Goal: Task Accomplishment & Management: Manage account settings

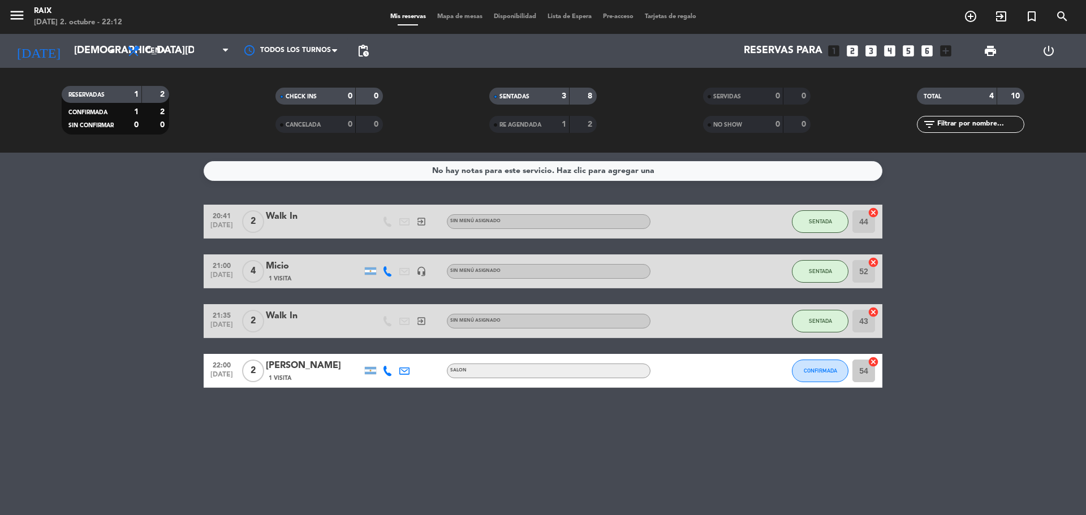
click at [338, 362] on div "[PERSON_NAME]" at bounding box center [314, 366] width 96 height 15
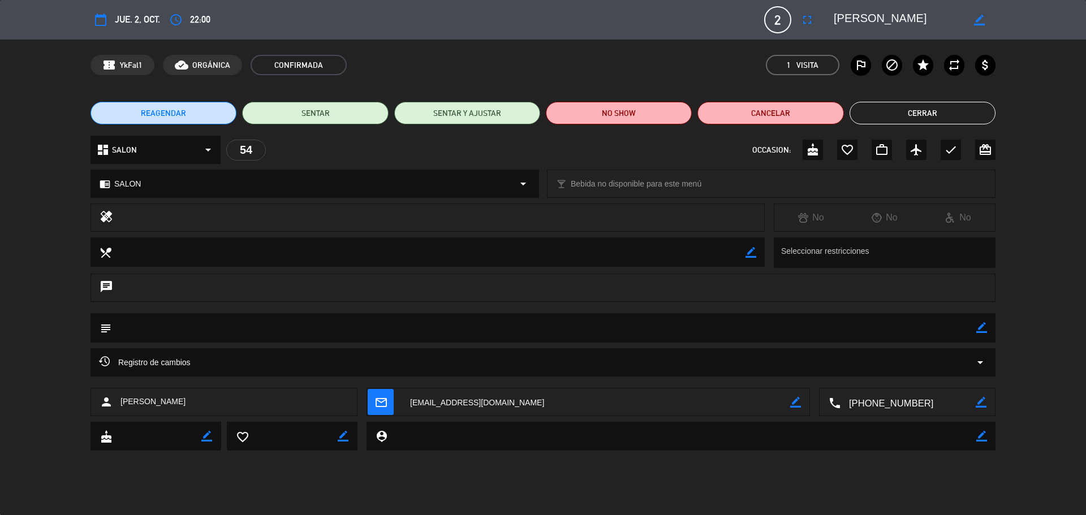
click at [932, 110] on button "Cerrar" at bounding box center [923, 113] width 146 height 23
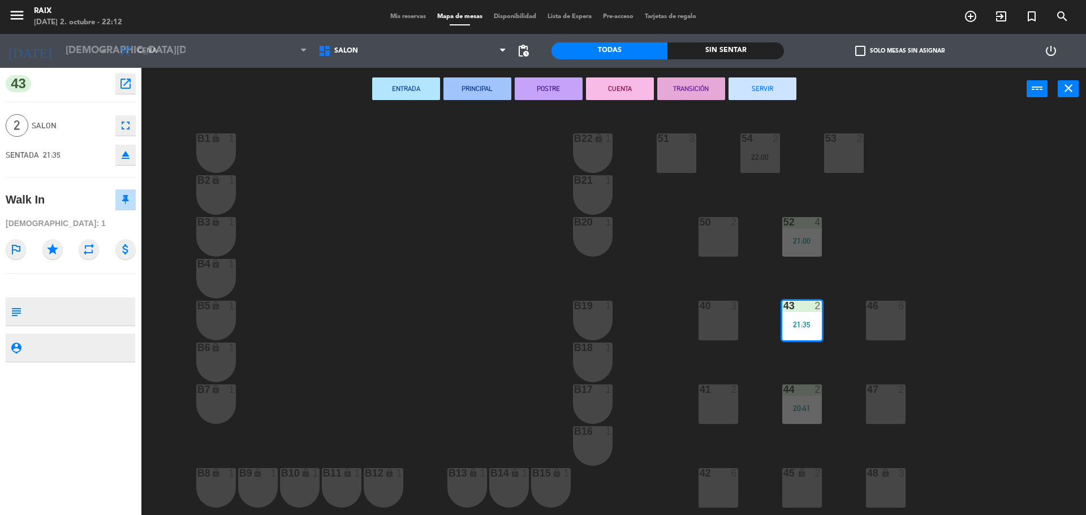
click at [416, 14] on span "Mis reservas" at bounding box center [408, 17] width 47 height 6
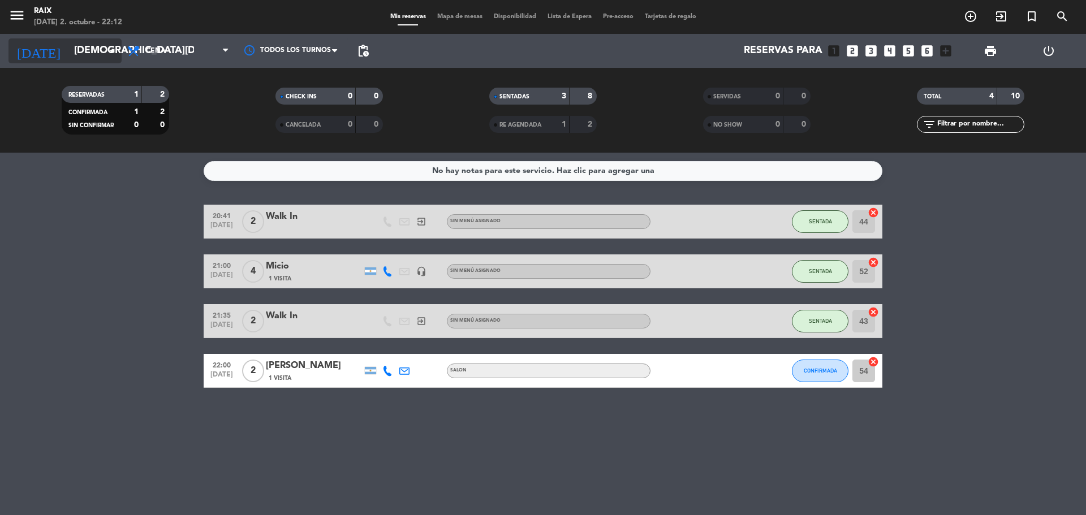
click at [81, 55] on input "[DEMOGRAPHIC_DATA][DATE]" at bounding box center [133, 51] width 131 height 23
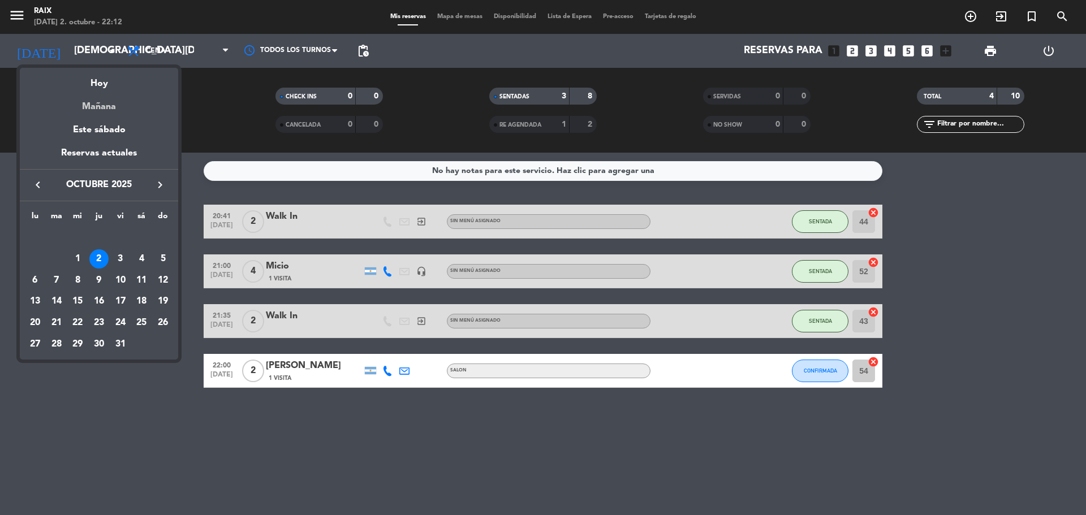
click at [110, 102] on div "Mañana" at bounding box center [99, 102] width 158 height 23
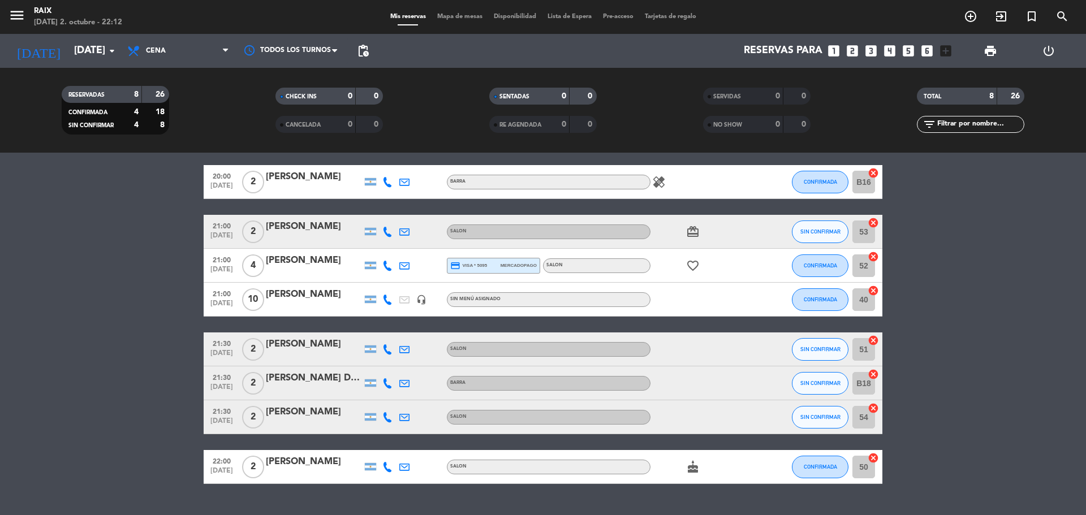
scroll to position [57, 0]
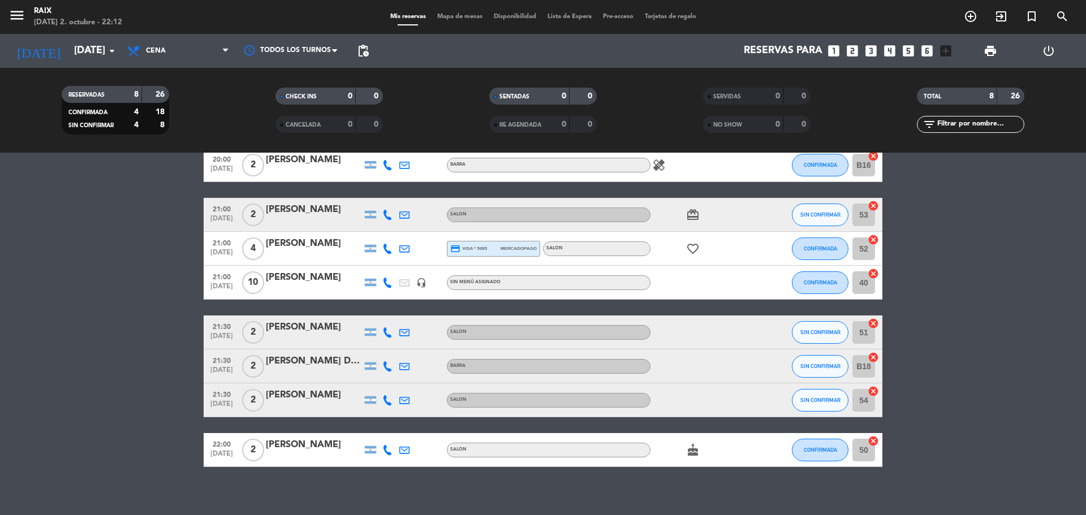
click at [698, 253] on icon "favorite_border" at bounding box center [693, 249] width 14 height 14
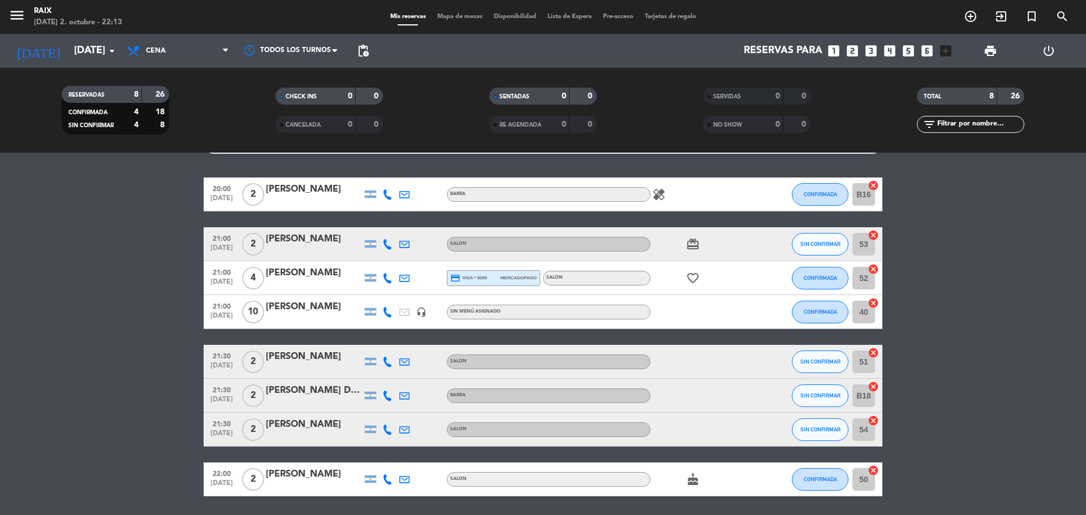
scroll to position [0, 0]
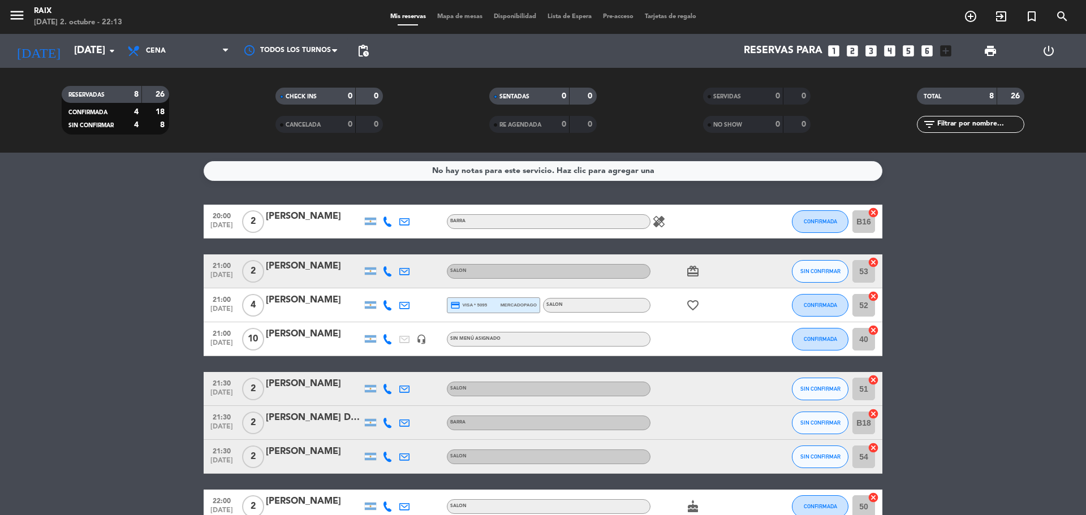
click at [666, 226] on span "healing" at bounding box center [658, 222] width 17 height 14
click at [659, 222] on icon "healing" at bounding box center [659, 222] width 14 height 14
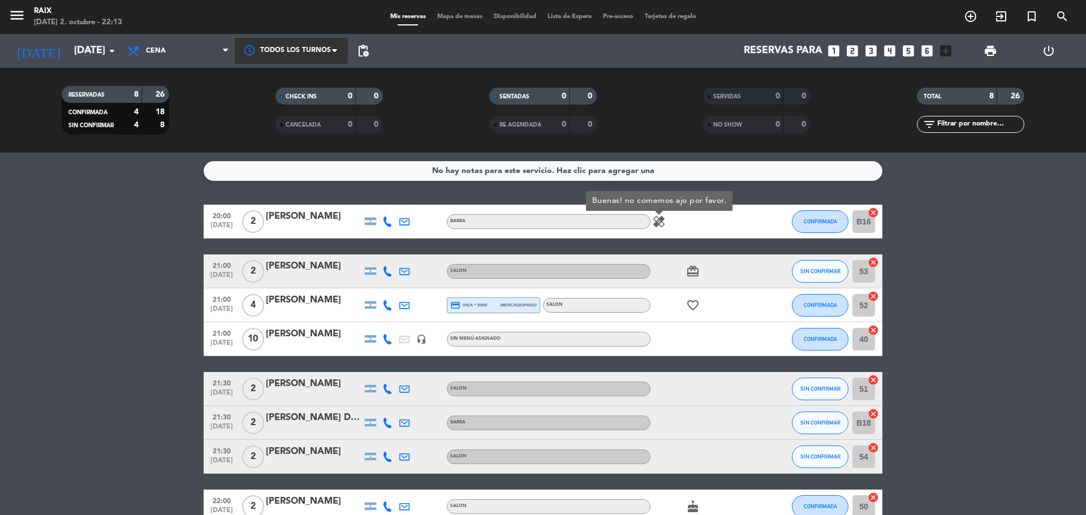
click at [312, 61] on div at bounding box center [291, 50] width 113 height 25
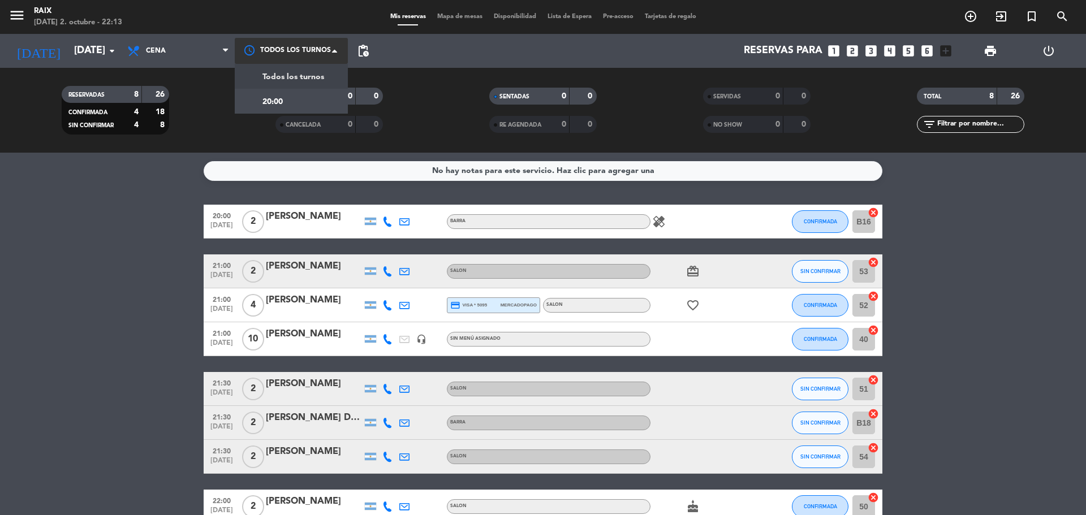
click at [321, 52] on div at bounding box center [291, 50] width 113 height 25
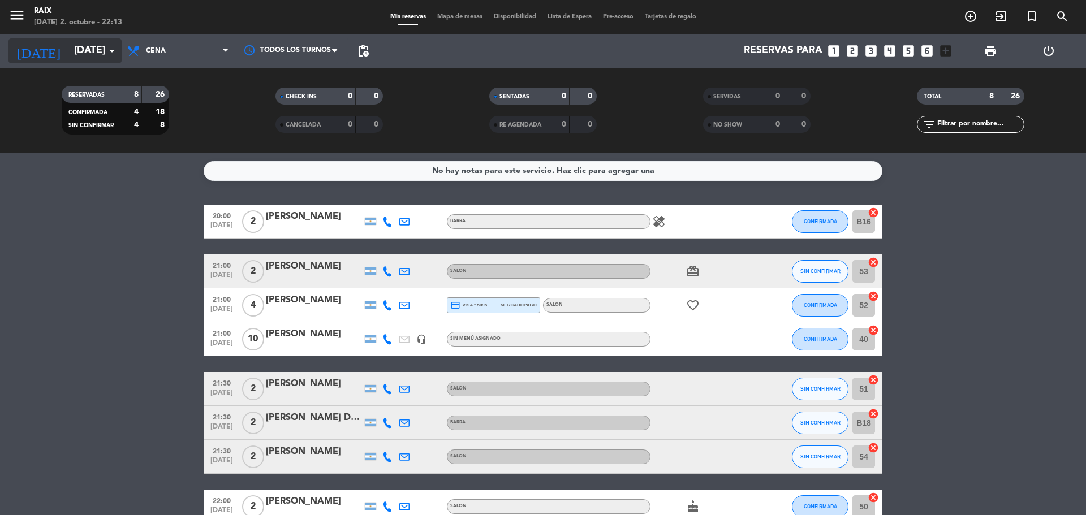
click at [92, 59] on input "[DATE]" at bounding box center [133, 51] width 131 height 23
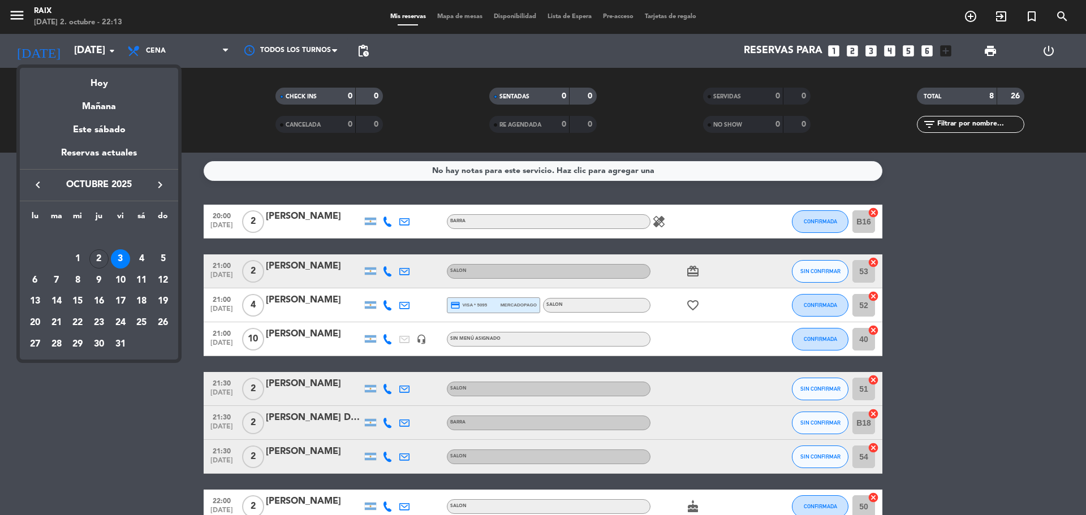
click at [146, 467] on div at bounding box center [543, 257] width 1086 height 515
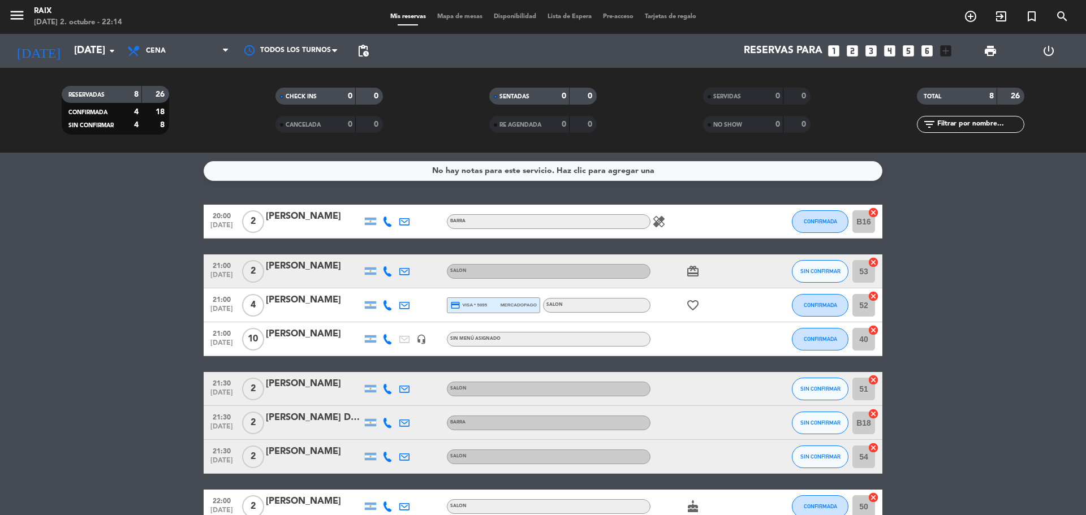
click at [664, 217] on icon "healing" at bounding box center [659, 222] width 14 height 14
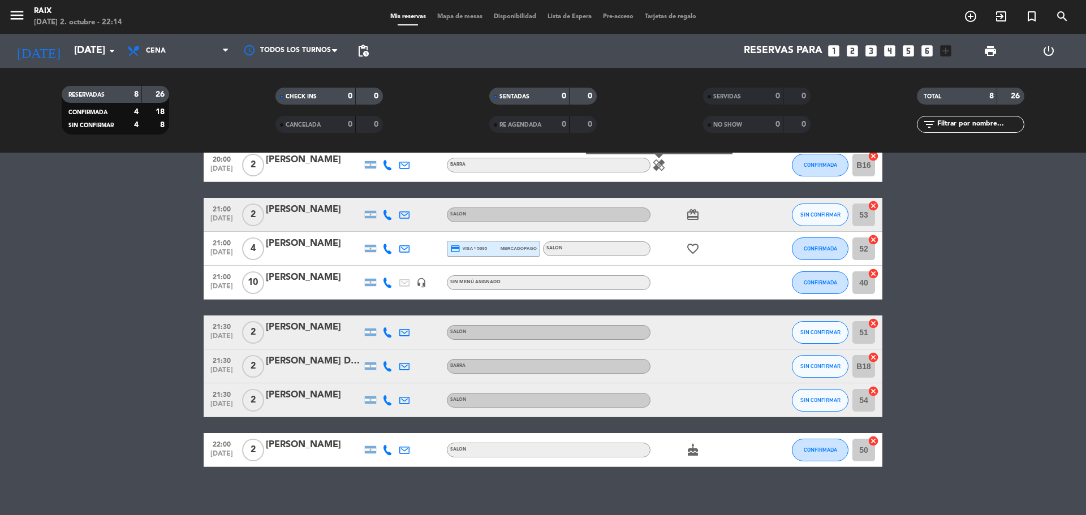
click at [692, 450] on icon "cake" at bounding box center [693, 450] width 14 height 14
click at [743, 484] on div "No hay notas para este servicio. Haz clic para agregar una 20:00 [DATE] 2 [PERS…" at bounding box center [543, 334] width 1086 height 363
click at [68, 53] on input "[DATE]" at bounding box center [133, 51] width 131 height 23
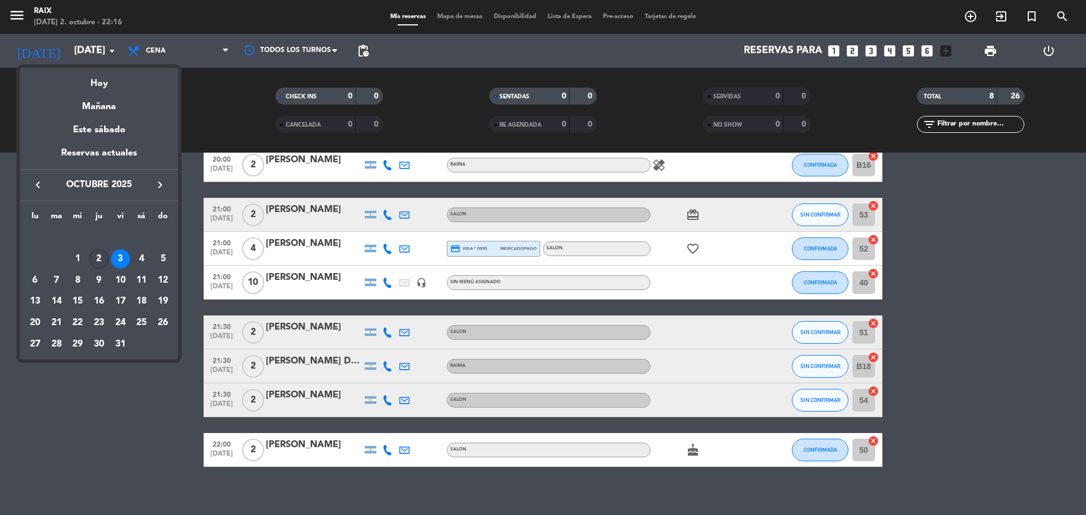
click at [100, 257] on div "2" at bounding box center [98, 258] width 19 height 19
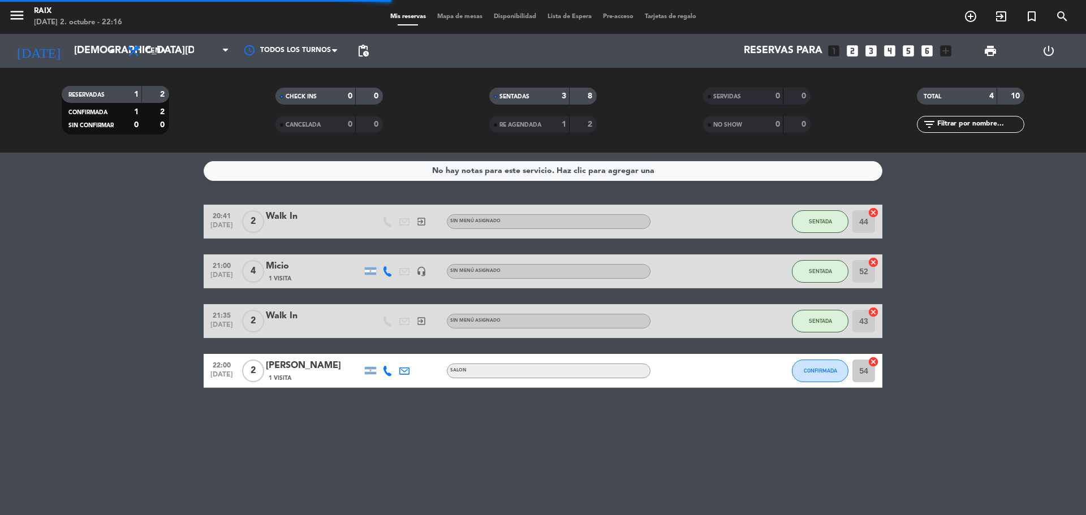
scroll to position [0, 0]
click at [68, 54] on input "[DEMOGRAPHIC_DATA][DATE]" at bounding box center [133, 51] width 131 height 23
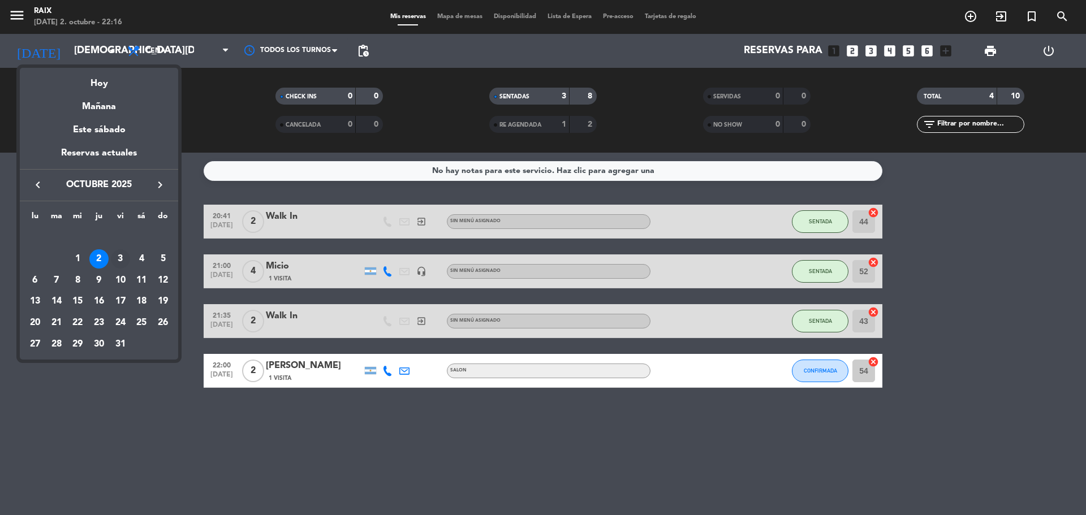
click at [121, 251] on div "3" at bounding box center [120, 258] width 19 height 19
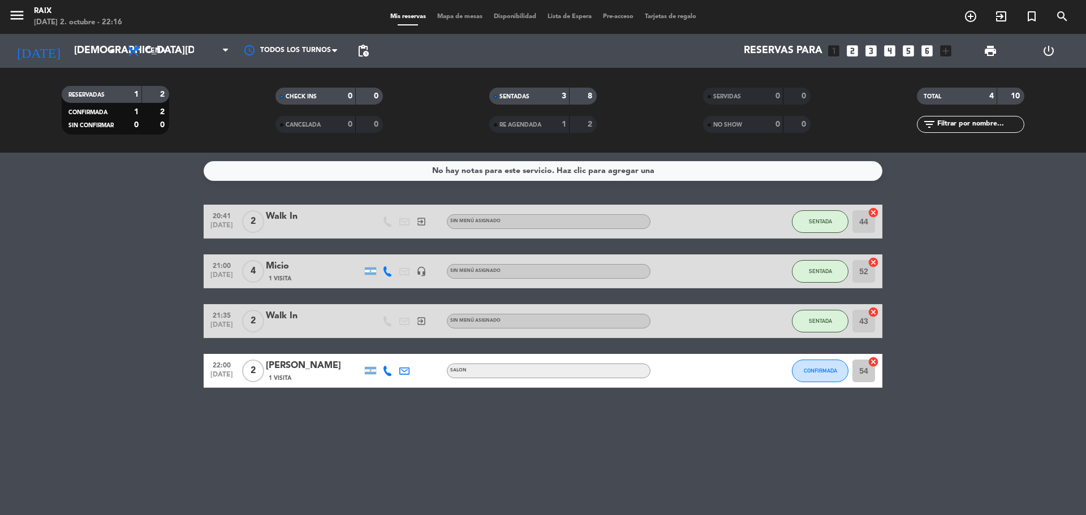
type input "[DATE]"
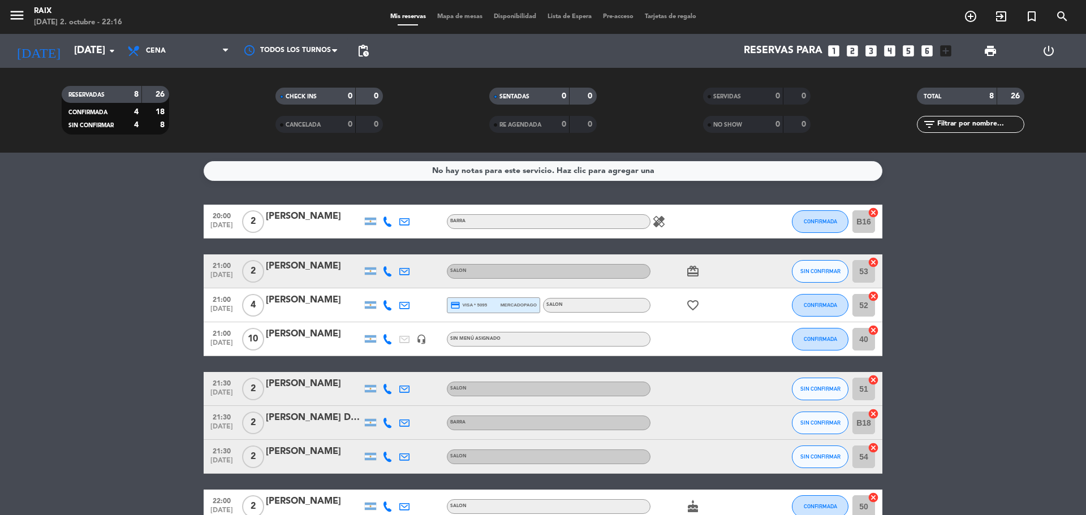
click at [311, 335] on div "[PERSON_NAME]" at bounding box center [314, 334] width 96 height 15
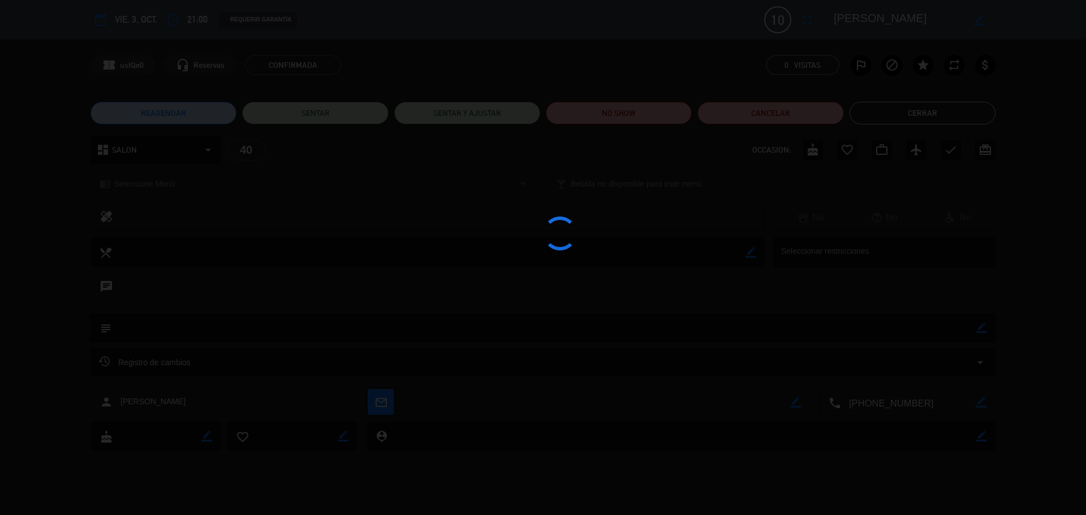
type input "[DEMOGRAPHIC_DATA][DATE]"
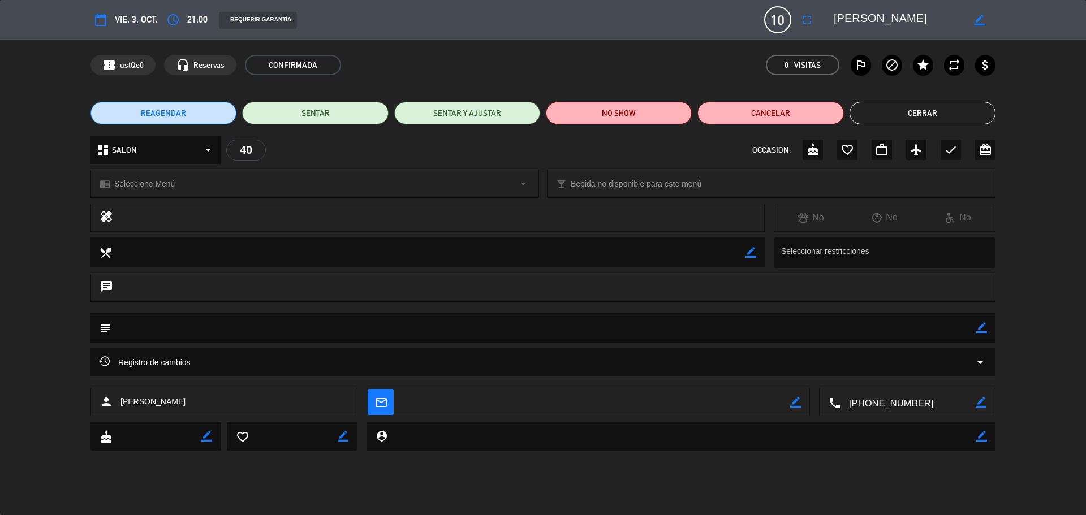
click at [968, 114] on button "Cerrar" at bounding box center [923, 113] width 146 height 23
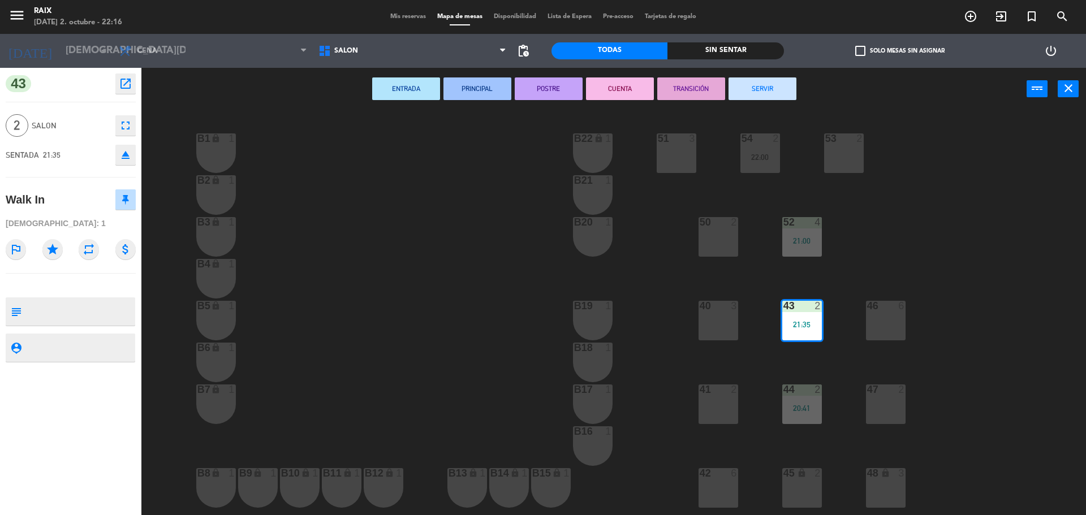
click at [412, 14] on span "Mis reservas" at bounding box center [408, 17] width 47 height 6
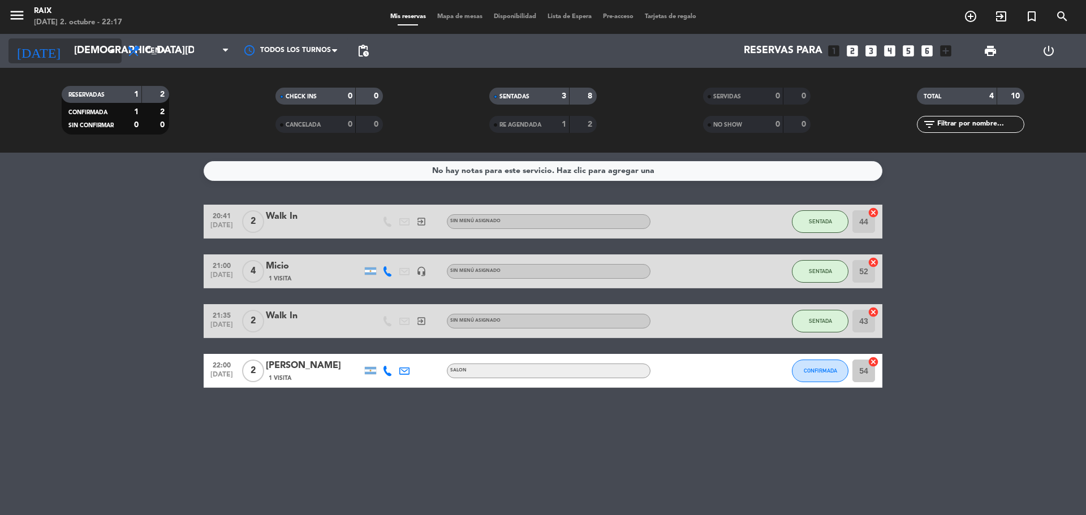
click at [86, 39] on div "[DATE] [DATE] arrow_drop_down" at bounding box center [64, 50] width 113 height 25
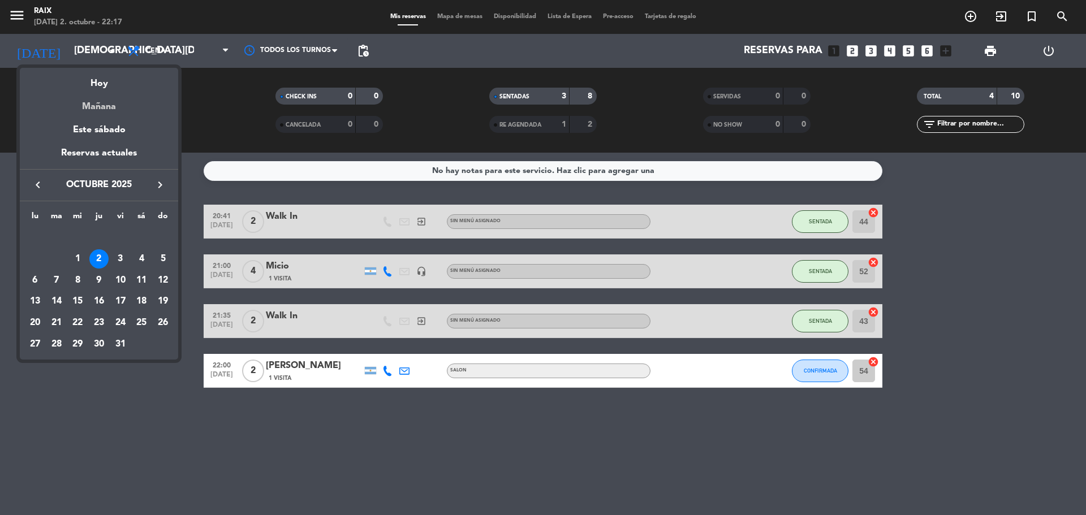
click at [109, 110] on div "Mañana" at bounding box center [99, 102] width 158 height 23
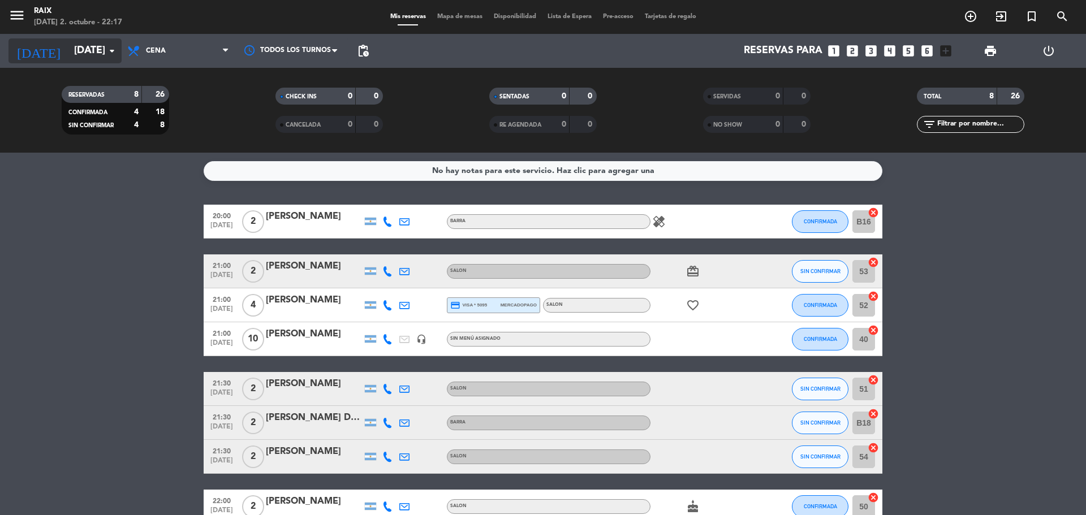
click at [80, 53] on input "[DATE]" at bounding box center [133, 51] width 131 height 23
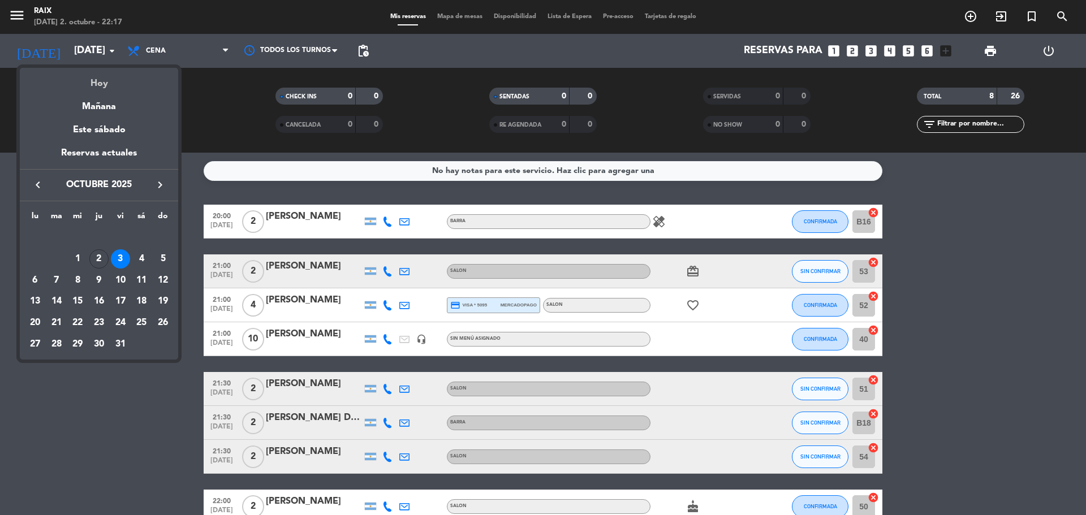
click at [75, 84] on div "Hoy" at bounding box center [99, 79] width 158 height 23
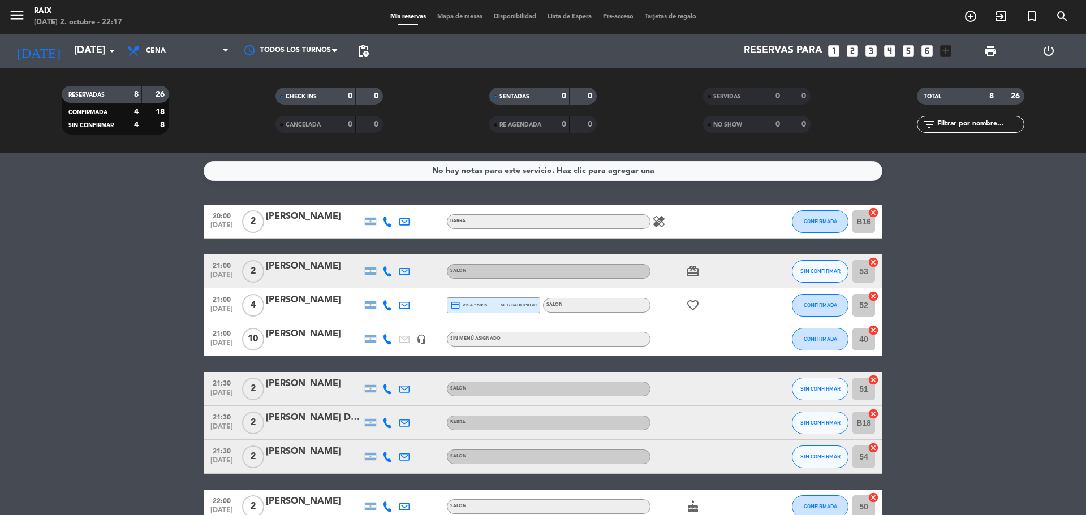
type input "[DEMOGRAPHIC_DATA][DATE]"
